Goal: Task Accomplishment & Management: Manage account settings

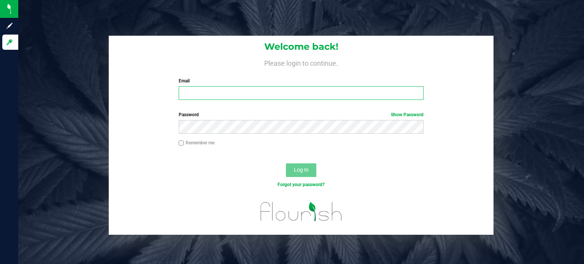
drag, startPoint x: 0, startPoint y: 0, endPoint x: 271, endPoint y: 91, distance: 286.3
click at [271, 91] on input "Email" at bounding box center [301, 93] width 245 height 14
type input "pat@peregrinetoke.com"
click at [187, 143] on label "Remember me" at bounding box center [197, 142] width 36 height 7
click at [184, 143] on input "Remember me" at bounding box center [181, 143] width 5 height 5
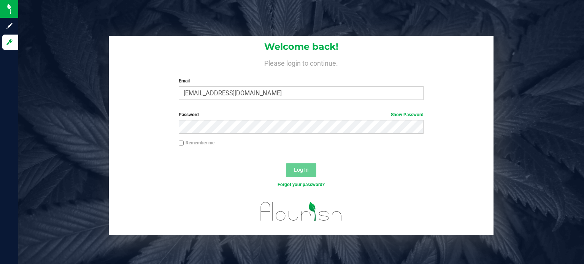
checkbox input "true"
click at [221, 98] on input "pat@peregrinetoke.com" at bounding box center [301, 93] width 245 height 14
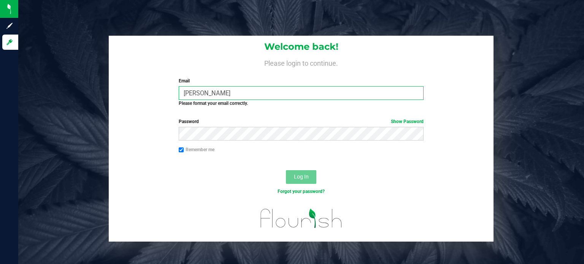
type input "[PERSON_NAME][EMAIL_ADDRESS][DOMAIN_NAME]"
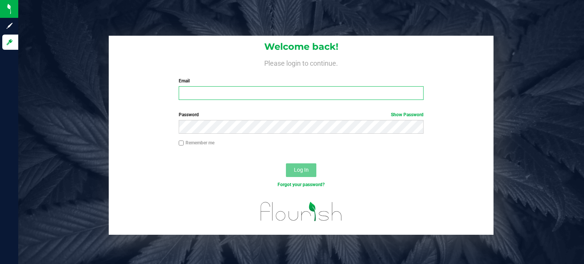
click at [220, 92] on input "Email" at bounding box center [301, 93] width 245 height 14
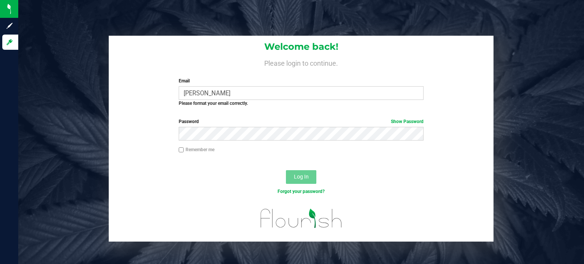
click at [218, 187] on div "Log In" at bounding box center [301, 179] width 385 height 25
click at [194, 91] on input "[PERSON_NAME]" at bounding box center [301, 93] width 245 height 14
type input "[PERSON_NAME][EMAIL_ADDRESS][DOMAIN_NAME]"
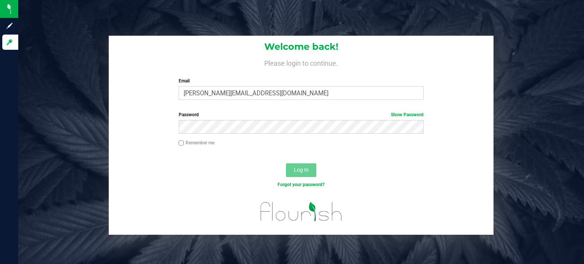
click at [222, 136] on div "Password Show Password" at bounding box center [301, 125] width 385 height 28
click at [198, 140] on label "Remember me" at bounding box center [197, 142] width 36 height 7
click at [184, 141] on input "Remember me" at bounding box center [181, 143] width 5 height 5
checkbox input "true"
click at [302, 170] on span "Log In" at bounding box center [301, 170] width 15 height 6
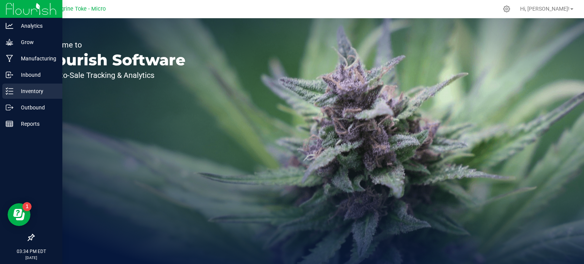
click at [26, 90] on p "Inventory" at bounding box center [36, 91] width 46 height 9
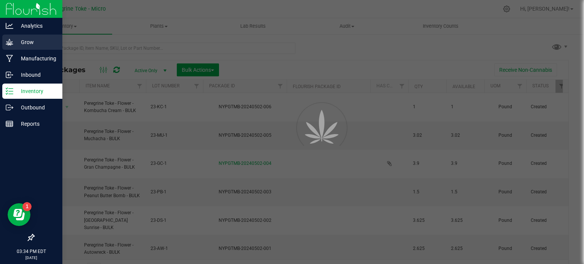
click at [32, 42] on p "Grow" at bounding box center [36, 42] width 46 height 9
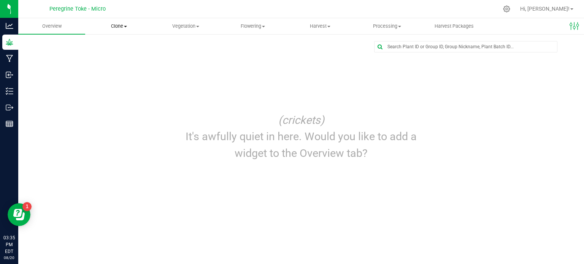
click at [126, 21] on uib-tab-heading "Clone Create plants Cloning groups Cloning plants Apply to plants" at bounding box center [119, 26] width 66 height 15
click at [111, 57] on span "Cloning groups" at bounding box center [113, 55] width 57 height 6
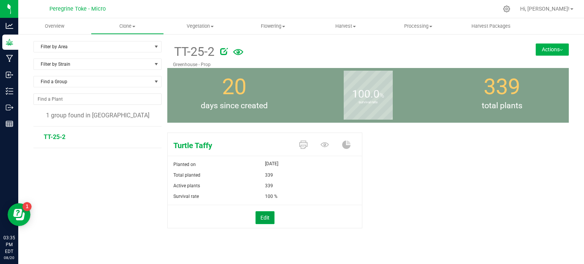
click at [258, 220] on button "Edit" at bounding box center [264, 217] width 19 height 13
click at [279, 185] on span "339 339" at bounding box center [311, 186] width 92 height 11
click at [279, 185] on input "339" at bounding box center [310, 186] width 91 height 11
type input "195"
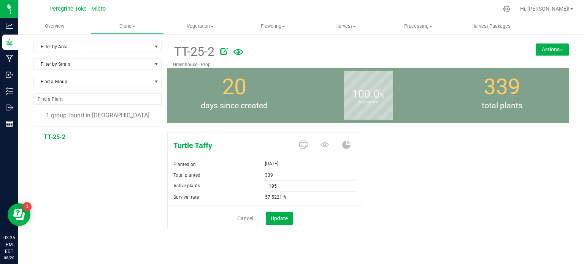
click at [477, 149] on div "Turtle Taffy Planted on [DATE] Total planted 339 Active plants 195 195 Survival…" at bounding box center [367, 189] width 401 height 119
click at [274, 217] on span "Update" at bounding box center [279, 218] width 17 height 6
click at [205, 24] on span "Vegetation" at bounding box center [200, 26] width 72 height 7
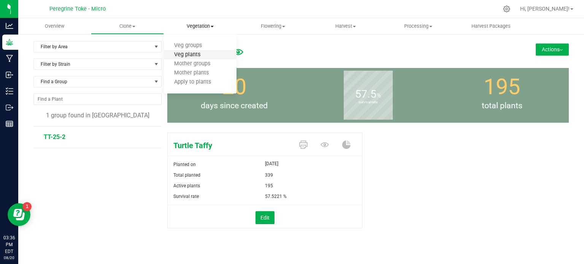
click at [187, 56] on span "Veg plants" at bounding box center [187, 55] width 47 height 6
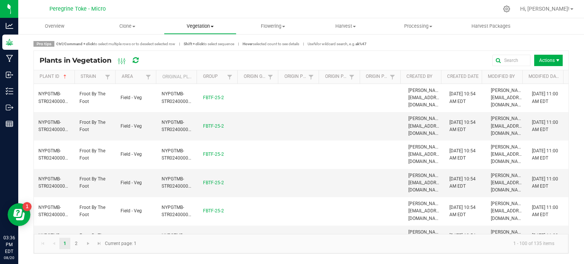
click at [211, 28] on span "Vegetation" at bounding box center [200, 26] width 72 height 7
click at [198, 45] on span "Veg groups" at bounding box center [188, 46] width 48 height 6
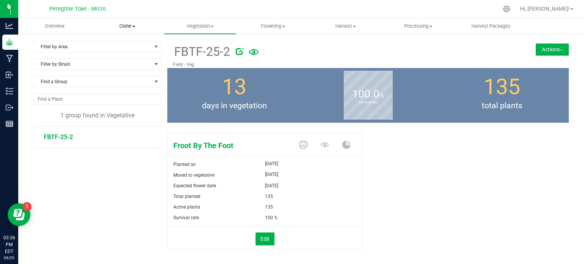
click at [143, 25] on span "Clone" at bounding box center [127, 26] width 72 height 7
click at [117, 53] on span "Cloning groups" at bounding box center [119, 55] width 57 height 6
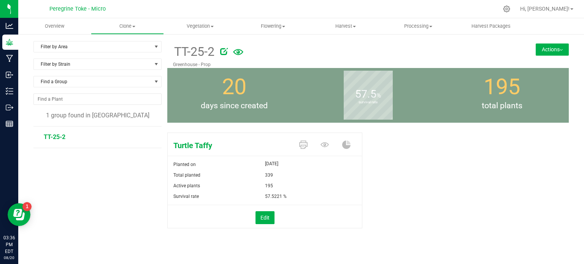
click at [555, 47] on button "Actions" at bounding box center [551, 49] width 33 height 12
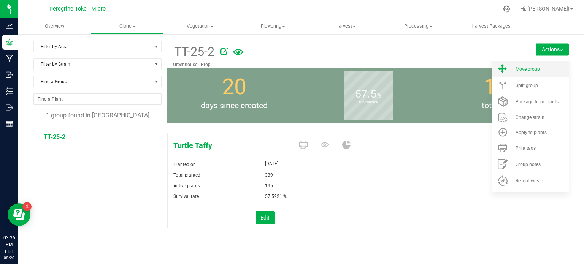
click at [529, 73] on li "Move group" at bounding box center [530, 69] width 77 height 16
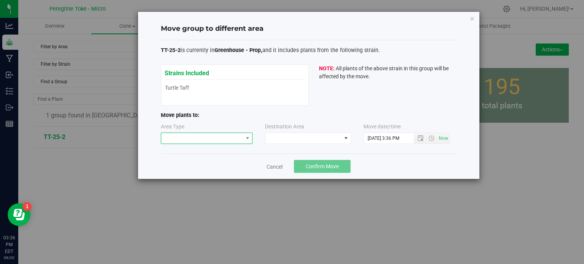
click at [234, 135] on span at bounding box center [202, 138] width 82 height 11
click at [222, 149] on li "Vegetative" at bounding box center [206, 152] width 91 height 13
click at [281, 138] on span at bounding box center [303, 138] width 76 height 11
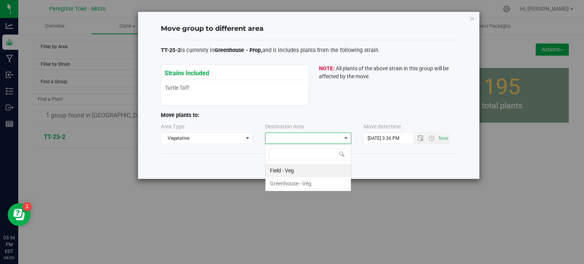
scroll to position [11, 86]
click at [284, 184] on li "Greenhouse - Veg" at bounding box center [308, 183] width 86 height 13
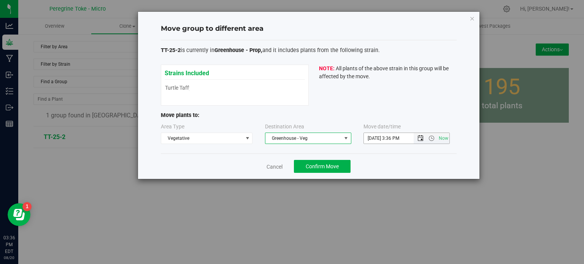
click at [421, 140] on span "Open the date view" at bounding box center [420, 138] width 6 height 6
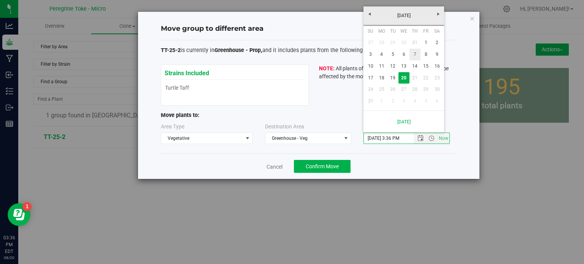
click at [411, 52] on link "7" at bounding box center [414, 55] width 11 height 12
type input "[DATE] 3:36 PM"
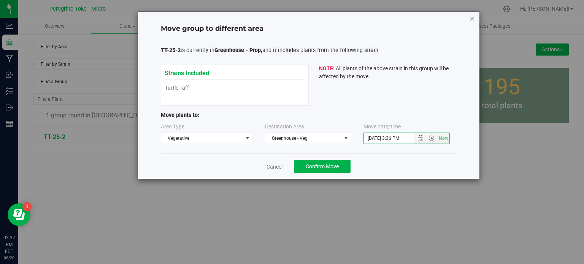
click at [473, 19] on icon "button" at bounding box center [471, 18] width 5 height 9
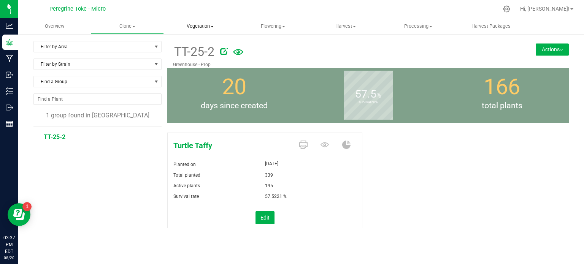
click at [208, 21] on uib-tab-heading "Vegetation Veg groups Veg plants Mother groups Mother plants Apply to plants" at bounding box center [200, 26] width 72 height 15
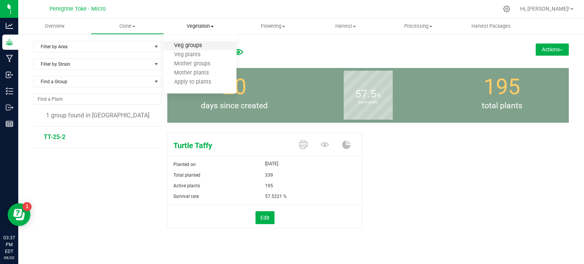
click at [199, 46] on span "Veg groups" at bounding box center [188, 46] width 48 height 6
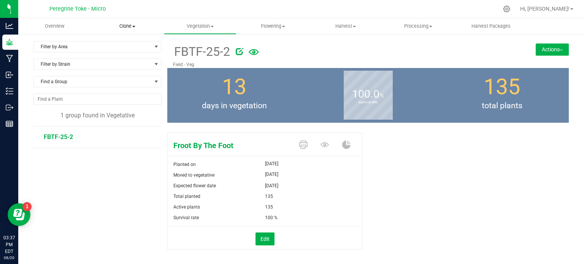
click at [141, 25] on span "Clone" at bounding box center [127, 26] width 72 height 7
click at [119, 44] on span "Create plants" at bounding box center [118, 46] width 54 height 6
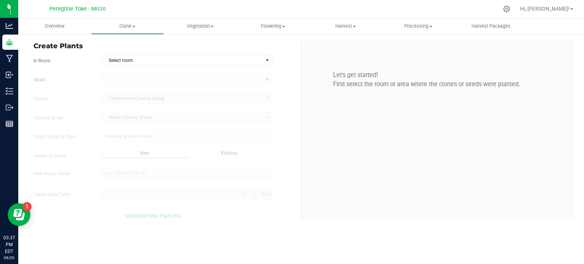
type input "[DATE] 3:37 PM"
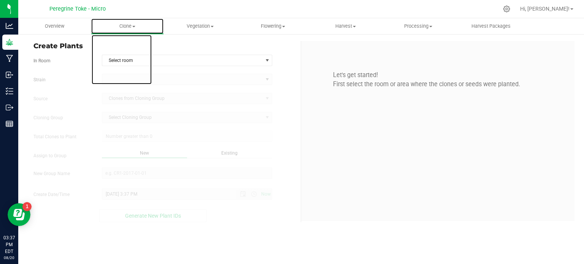
click at [125, 24] on span "Clone" at bounding box center [127, 26] width 72 height 7
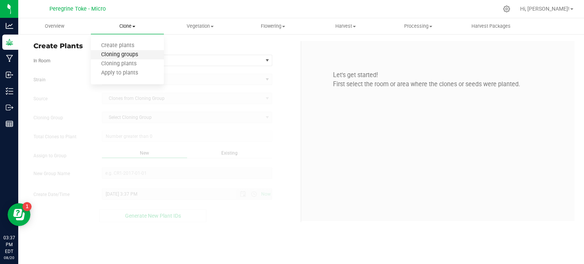
click at [121, 55] on span "Cloning groups" at bounding box center [119, 55] width 57 height 6
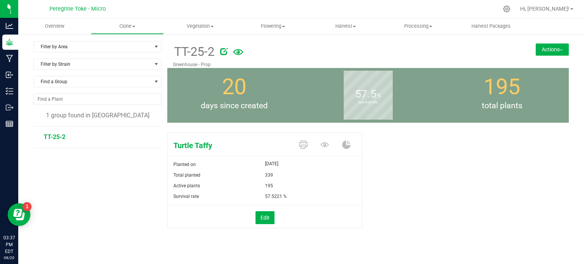
click at [555, 48] on button "Actions" at bounding box center [551, 49] width 33 height 12
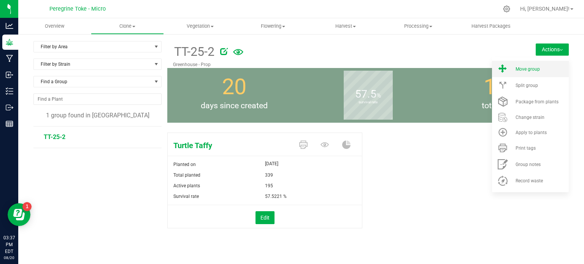
click at [530, 68] on span "Move group" at bounding box center [527, 69] width 24 height 5
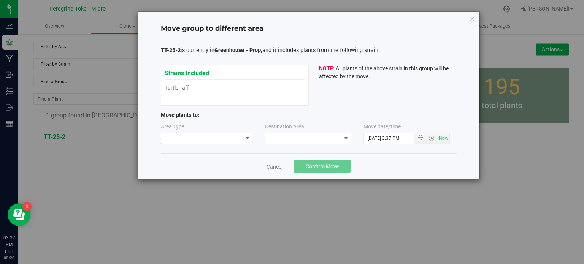
click at [201, 136] on span at bounding box center [202, 138] width 82 height 11
click at [191, 150] on li "Vegetative" at bounding box center [206, 152] width 91 height 13
click at [292, 133] on span at bounding box center [303, 138] width 76 height 11
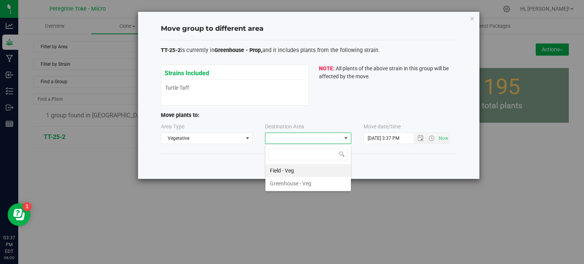
scroll to position [11, 86]
click at [291, 142] on span at bounding box center [303, 138] width 76 height 11
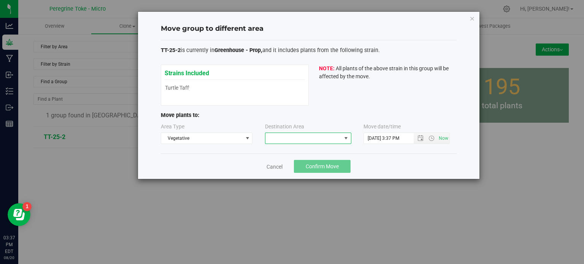
click at [287, 139] on span at bounding box center [303, 138] width 76 height 11
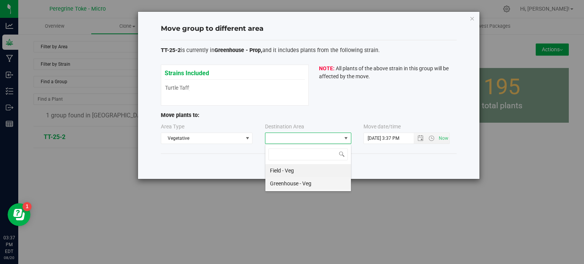
click at [285, 185] on li "Greenhouse - Veg" at bounding box center [308, 183] width 86 height 13
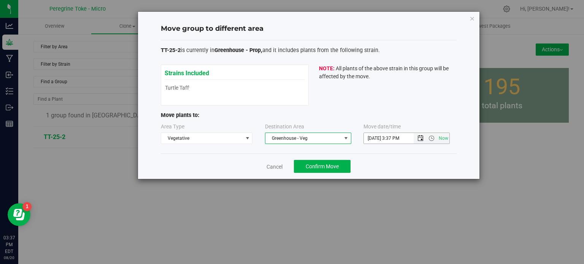
click at [420, 137] on span "Open the date view" at bounding box center [420, 138] width 6 height 6
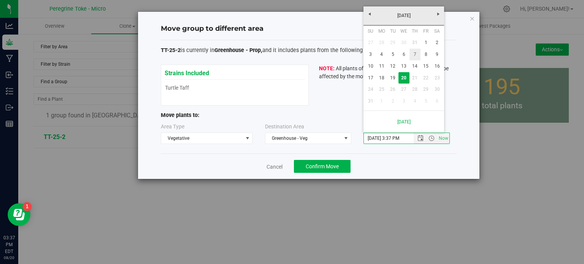
click at [414, 53] on link "7" at bounding box center [414, 55] width 11 height 12
type input "[DATE] 3:37 PM"
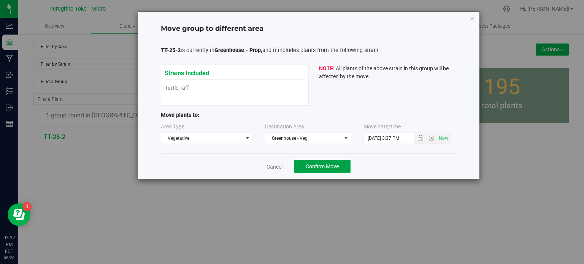
click at [338, 163] on span "Confirm Move" at bounding box center [322, 166] width 33 height 6
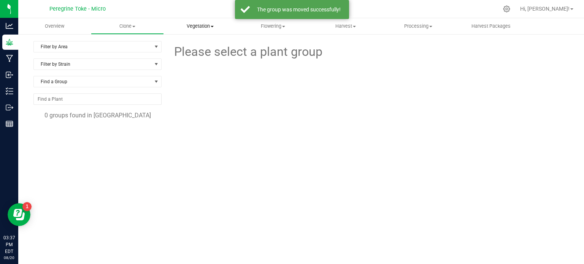
click at [219, 30] on uib-tab-heading "Vegetation Veg groups Veg plants Mother groups Mother plants Apply to plants" at bounding box center [200, 26] width 72 height 15
click at [196, 46] on span "Veg groups" at bounding box center [188, 46] width 48 height 6
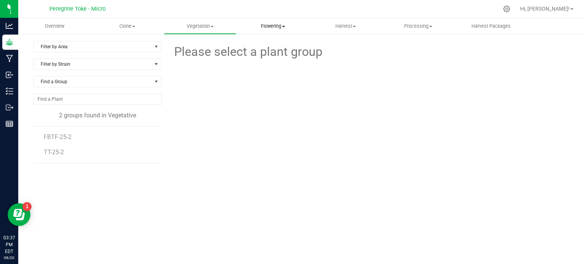
click at [288, 23] on span "Flowering" at bounding box center [273, 26] width 72 height 7
click at [270, 56] on span "Flowering groups" at bounding box center [267, 55] width 63 height 6
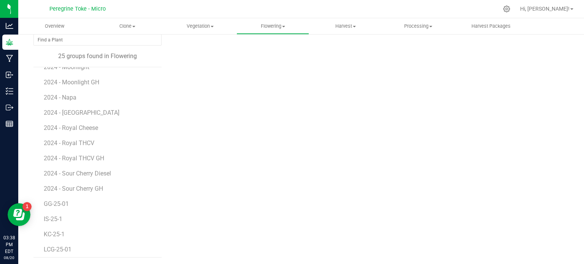
scroll to position [196, 0]
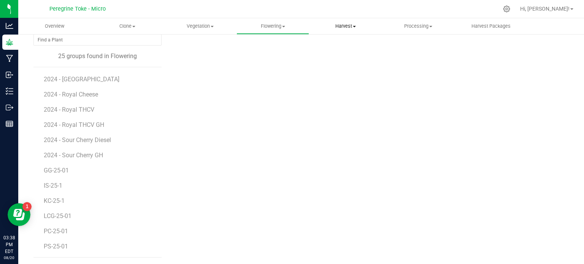
click at [337, 24] on span "Harvest" at bounding box center [345, 26] width 72 height 7
click at [340, 45] on span "Harvests" at bounding box center [330, 46] width 42 height 6
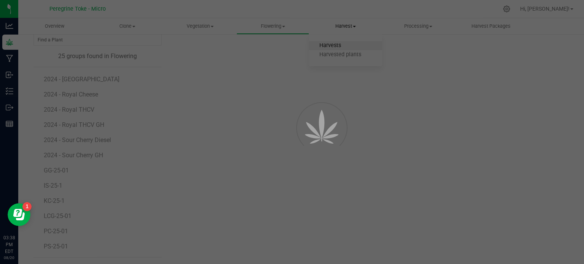
scroll to position [29, 0]
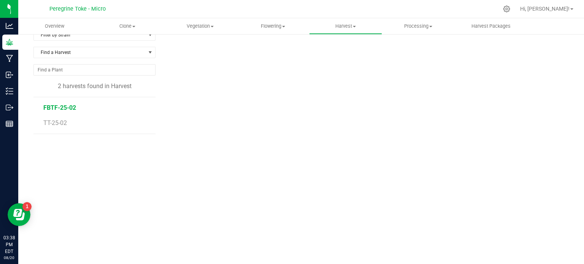
click at [55, 105] on span "FBTF-25-02" at bounding box center [59, 107] width 33 height 7
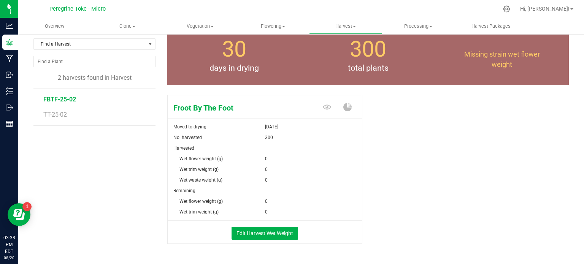
scroll to position [38, 0]
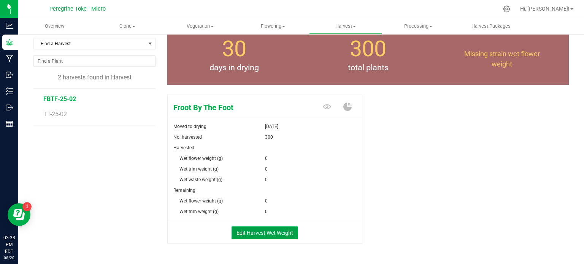
click at [257, 233] on button "Edit Harvest Wet Weight" at bounding box center [264, 233] width 67 height 13
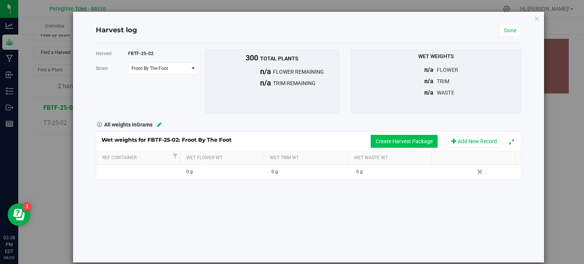
scroll to position [38, 0]
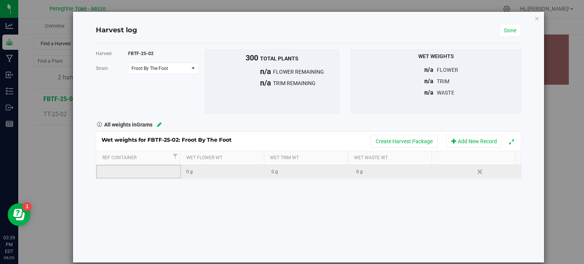
click at [141, 165] on td at bounding box center [138, 172] width 85 height 14
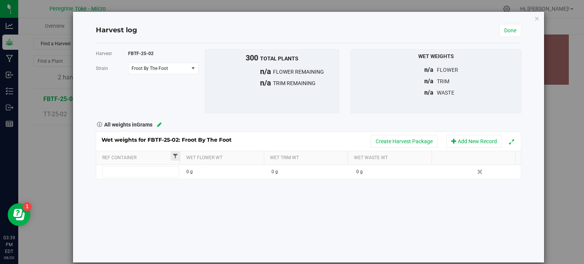
click at [175, 156] on span "Filter" at bounding box center [175, 156] width 6 height 6
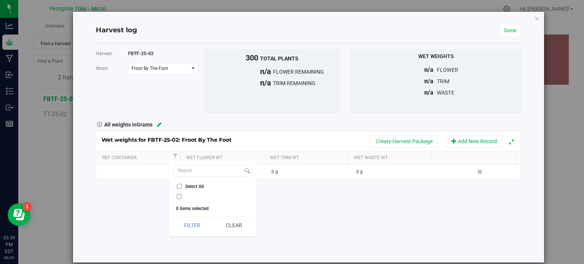
click at [137, 200] on div "Harvest FBTF-25-02 [GEOGRAPHIC_DATA] Froot By The Foot Select strain Froot By T…" at bounding box center [308, 152] width 425 height 219
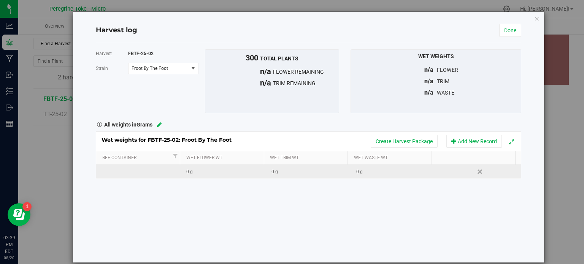
click at [207, 172] on div "0 g" at bounding box center [225, 171] width 79 height 7
click at [296, 168] on div "0 g" at bounding box center [310, 171] width 79 height 7
click at [371, 170] on div "0 g" at bounding box center [395, 171] width 79 height 7
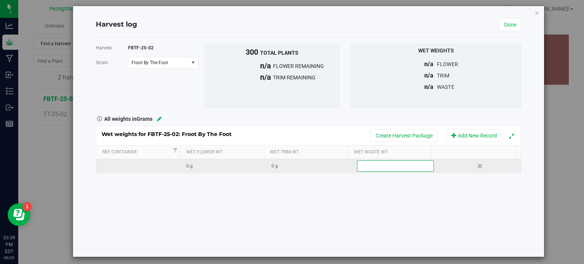
scroll to position [10, 0]
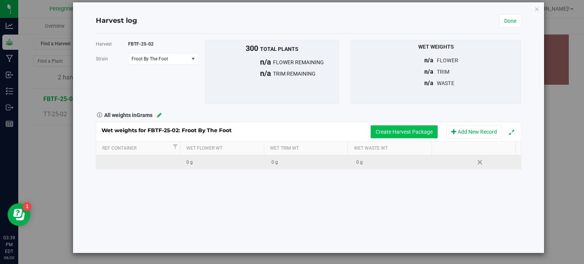
click at [423, 131] on button "Create Harvest Package" at bounding box center [404, 131] width 67 height 13
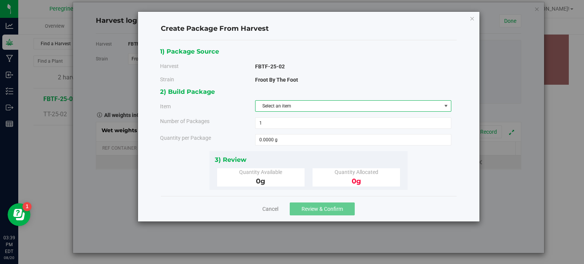
click at [339, 103] on span "Select an item" at bounding box center [348, 106] width 186 height 11
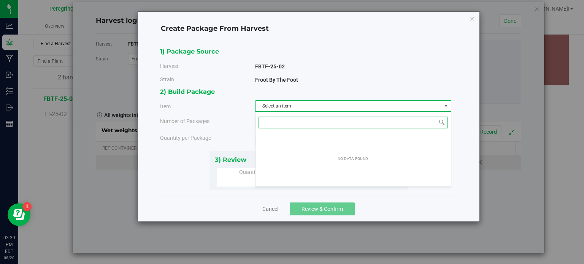
click at [337, 118] on input at bounding box center [352, 123] width 189 height 12
type input "f"
click at [315, 59] on div "1) Package Source Harvest FBTF-25-02 [GEOGRAPHIC_DATA] Froot By The Foot" at bounding box center [308, 66] width 297 height 41
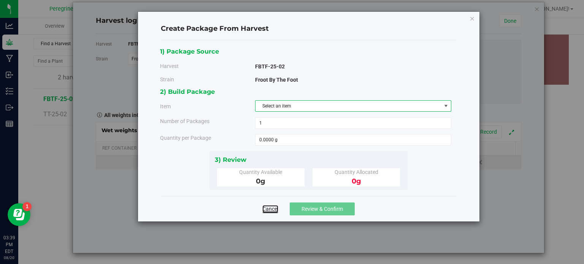
click at [275, 210] on link "Cancel" at bounding box center [270, 209] width 16 height 8
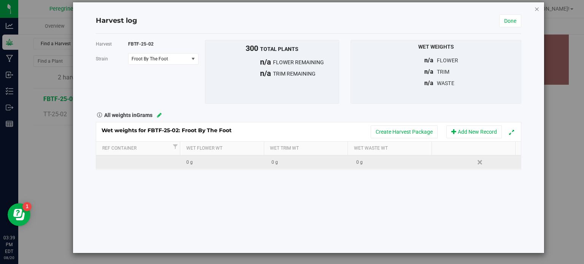
click at [534, 10] on icon "button" at bounding box center [536, 8] width 5 height 9
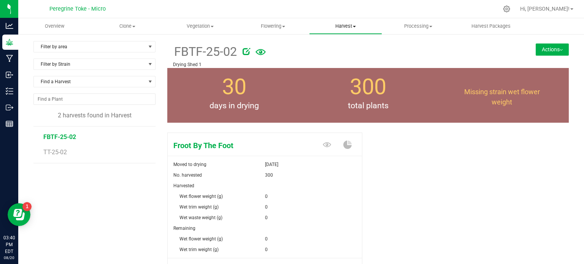
click at [339, 19] on uib-tab-heading "Harvest Harvests Harvested plants" at bounding box center [345, 26] width 72 height 15
click at [341, 57] on span "Harvested plants" at bounding box center [340, 55] width 62 height 6
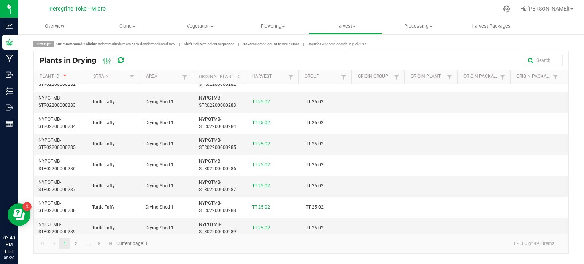
scroll to position [1947, 0]
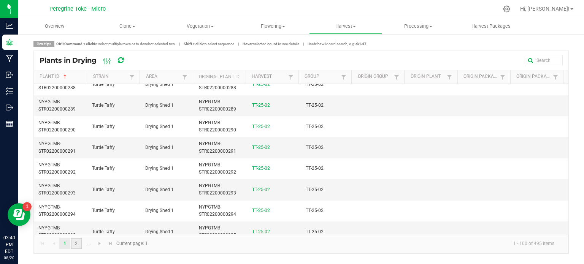
click at [76, 241] on link "2" at bounding box center [76, 243] width 11 height 11
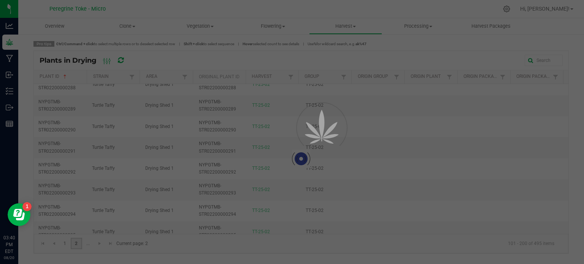
scroll to position [0, 0]
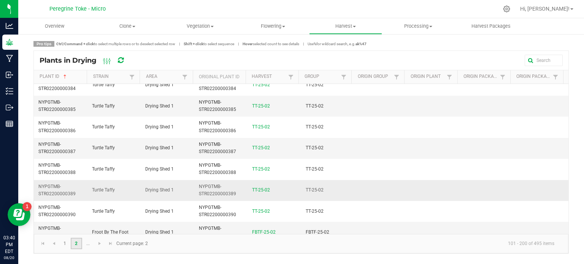
scroll to position [1947, 0]
click at [98, 244] on span "Go to the next page" at bounding box center [100, 244] width 6 height 6
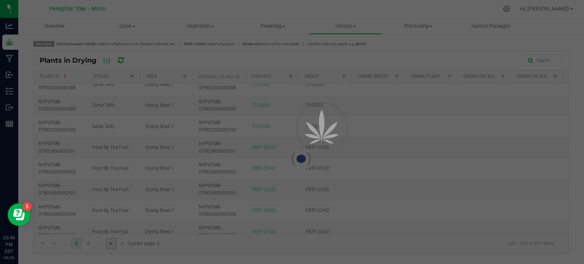
scroll to position [0, 0]
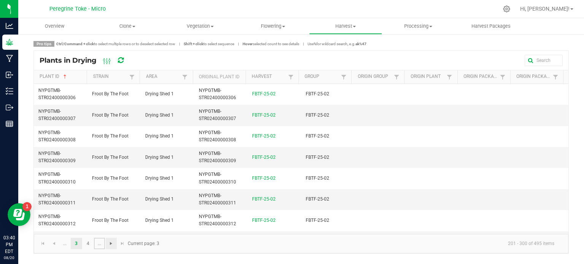
click at [98, 244] on link "..." at bounding box center [99, 243] width 11 height 11
click at [85, 242] on kendo-pager-next-buttons at bounding box center [94, 243] width 22 height 11
click at [345, 27] on span "Harvest" at bounding box center [345, 26] width 72 height 7
click at [343, 44] on span "Harvests" at bounding box center [330, 46] width 42 height 6
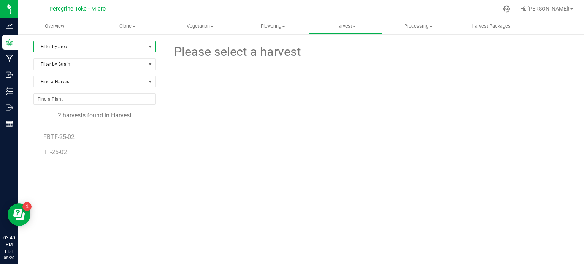
click at [147, 45] on span "select" at bounding box center [150, 47] width 6 height 6
click at [59, 133] on span "FBTF-25-02" at bounding box center [59, 136] width 33 height 7
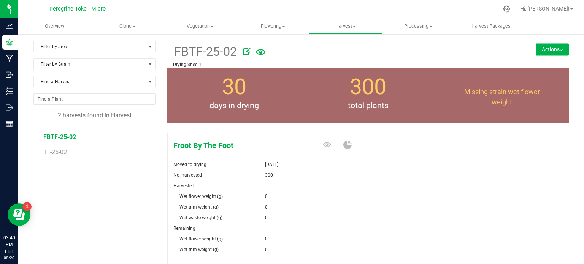
click at [545, 49] on button "Actions" at bounding box center [551, 49] width 33 height 12
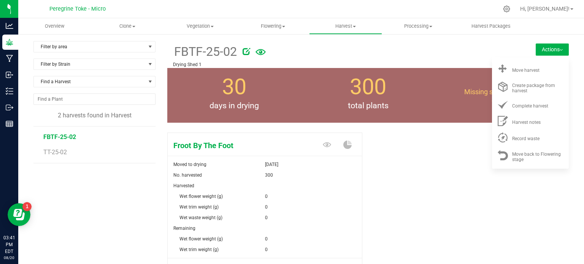
click at [545, 49] on button "Actions" at bounding box center [551, 49] width 33 height 12
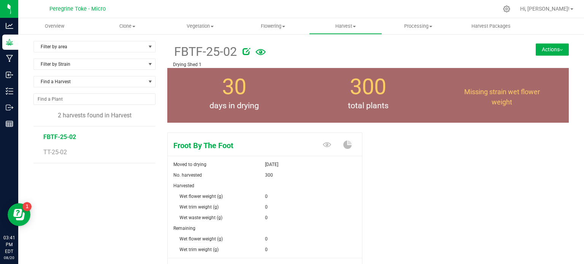
click at [428, 175] on div "Froot By The Foot Moved to drying [DATE] No. harvested 300 Harvested Wet flower…" at bounding box center [367, 215] width 401 height 171
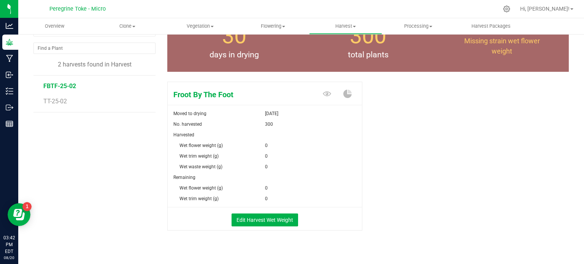
scroll to position [60, 0]
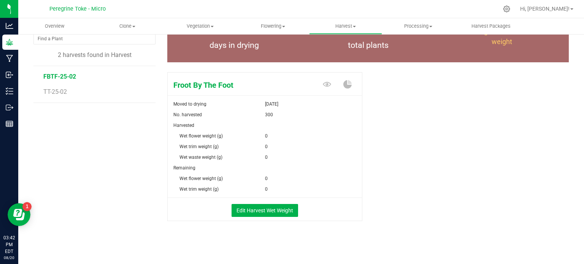
click at [275, 135] on div "0" at bounding box center [313, 136] width 97 height 11
click at [254, 208] on button "Edit Harvest Wet Weight" at bounding box center [264, 210] width 67 height 13
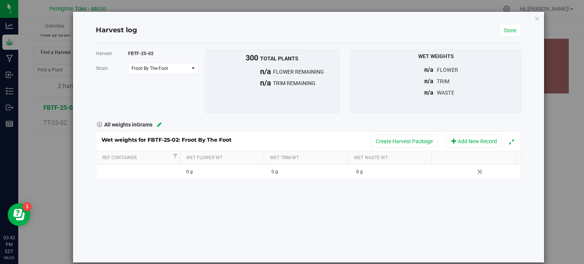
scroll to position [60, 0]
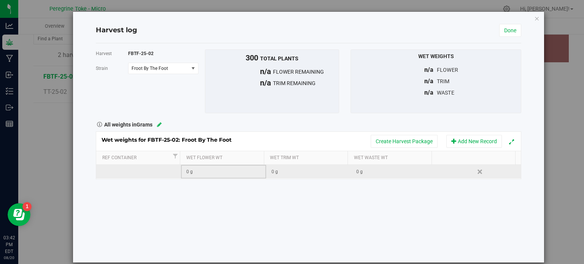
click at [211, 173] on div "0 g" at bounding box center [225, 171] width 79 height 7
type input "1838.2"
click at [292, 174] on input "text" at bounding box center [310, 171] width 76 height 11
type input "58"
click at [475, 171] on link "Delete" at bounding box center [480, 172] width 11 height 10
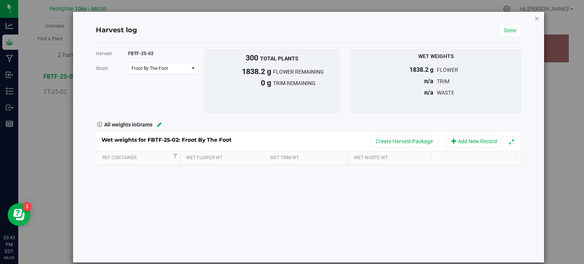
click at [534, 21] on icon "button" at bounding box center [536, 18] width 5 height 9
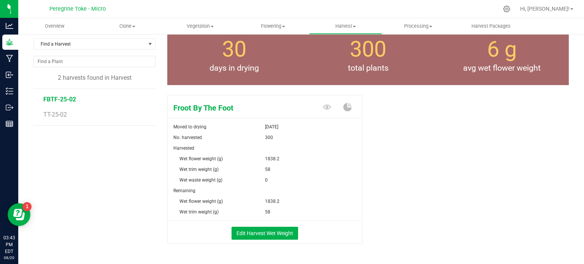
scroll to position [38, 0]
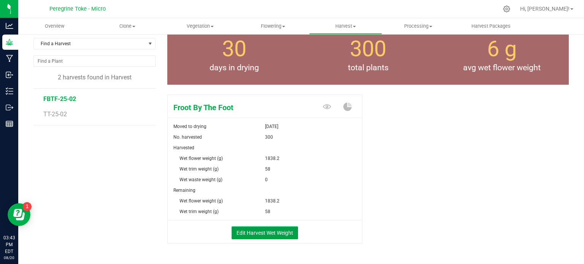
click at [284, 231] on button "Edit Harvest Wet Weight" at bounding box center [264, 233] width 67 height 13
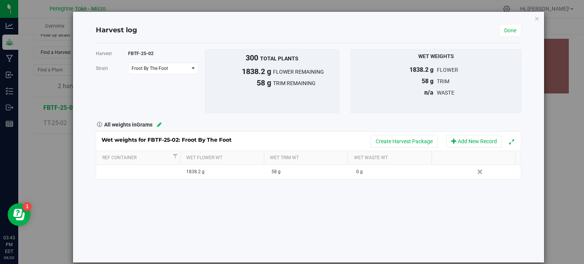
scroll to position [38, 0]
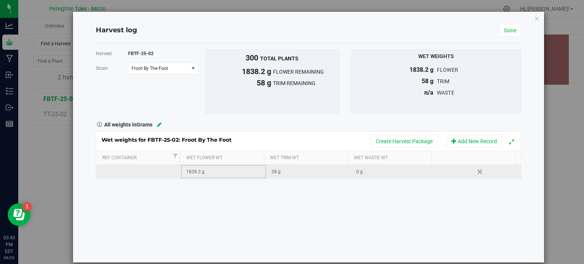
drag, startPoint x: 218, startPoint y: 170, endPoint x: 214, endPoint y: 170, distance: 4.2
click at [214, 170] on div "1838.2 g" at bounding box center [225, 171] width 79 height 7
click at [205, 173] on input "1838.2" at bounding box center [225, 171] width 76 height 11
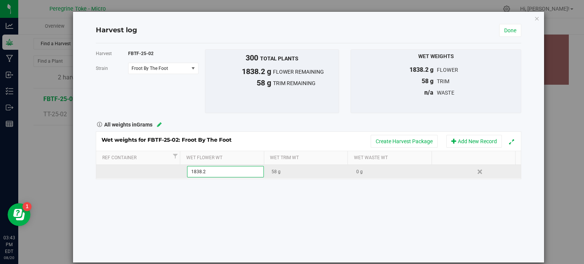
type input "0"
type input "580"
click at [284, 171] on input "580" at bounding box center [310, 171] width 76 height 11
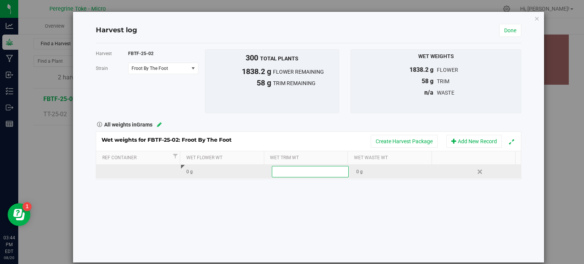
type input "0"
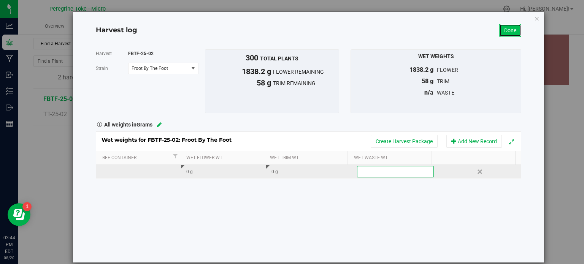
click at [510, 25] on link "Done" at bounding box center [510, 30] width 22 height 13
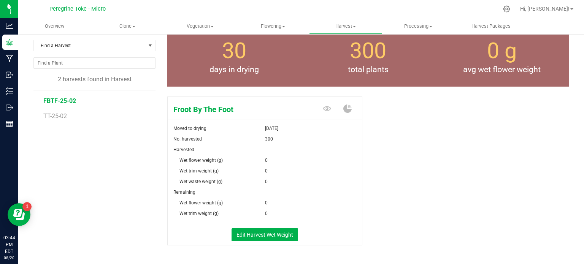
scroll to position [38, 0]
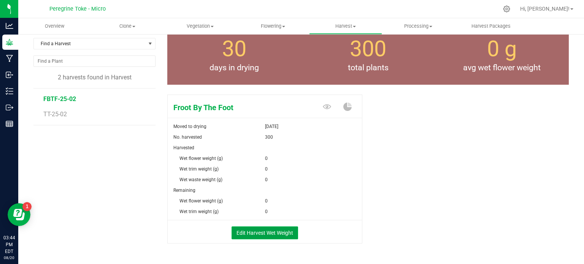
click at [262, 229] on button "Edit Harvest Wet Weight" at bounding box center [264, 233] width 67 height 13
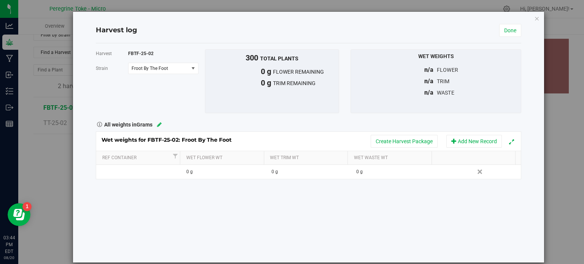
scroll to position [38, 0]
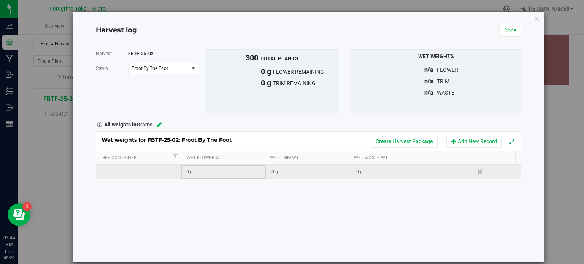
click at [209, 173] on div "0 g" at bounding box center [225, 171] width 79 height 7
click at [209, 173] on input "0" at bounding box center [225, 171] width 76 height 11
type input "1838.2"
click at [282, 174] on input "0" at bounding box center [310, 171] width 76 height 11
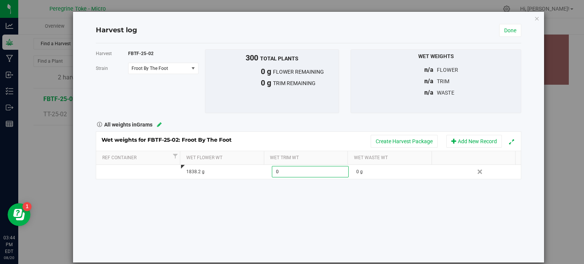
click at [237, 167] on td "1838.2 g" at bounding box center [223, 172] width 85 height 14
click at [237, 167] on input "1838.2" at bounding box center [225, 171] width 76 height 11
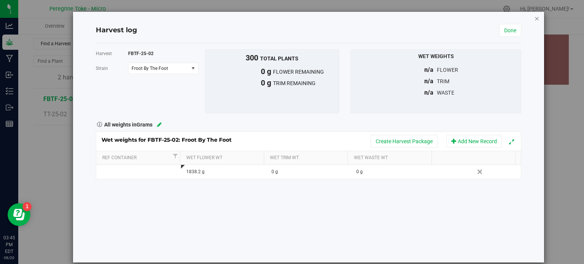
click at [534, 17] on icon "button" at bounding box center [536, 18] width 5 height 9
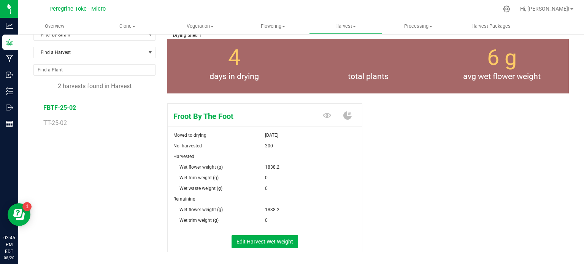
scroll to position [38, 0]
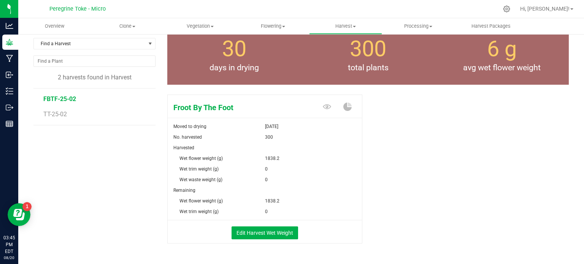
click at [374, 130] on div "Froot By The Foot Moved to drying [DATE] No. harvested 300 Harvested Wet flower…" at bounding box center [367, 177] width 401 height 171
click at [53, 115] on span "TT-25-02" at bounding box center [55, 114] width 25 height 7
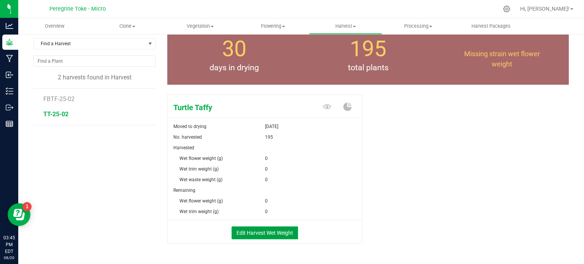
click at [252, 230] on button "Edit Harvest Wet Weight" at bounding box center [264, 233] width 67 height 13
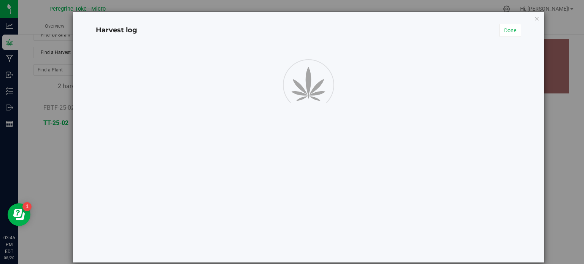
scroll to position [38, 0]
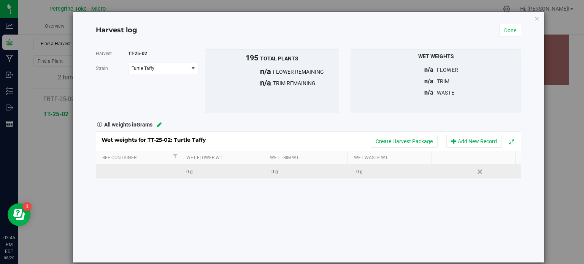
click at [196, 171] on div "0 g" at bounding box center [225, 171] width 79 height 7
type input "1157.4"
click at [504, 30] on link "Done" at bounding box center [510, 30] width 22 height 13
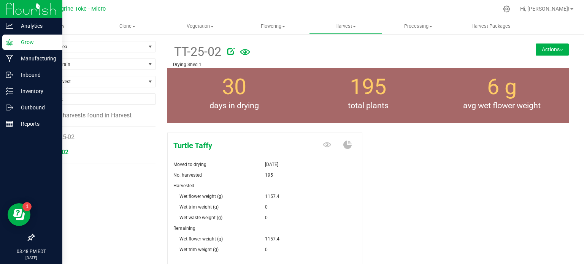
click at [9, 40] on icon at bounding box center [9, 42] width 7 height 6
